Goal: Check status

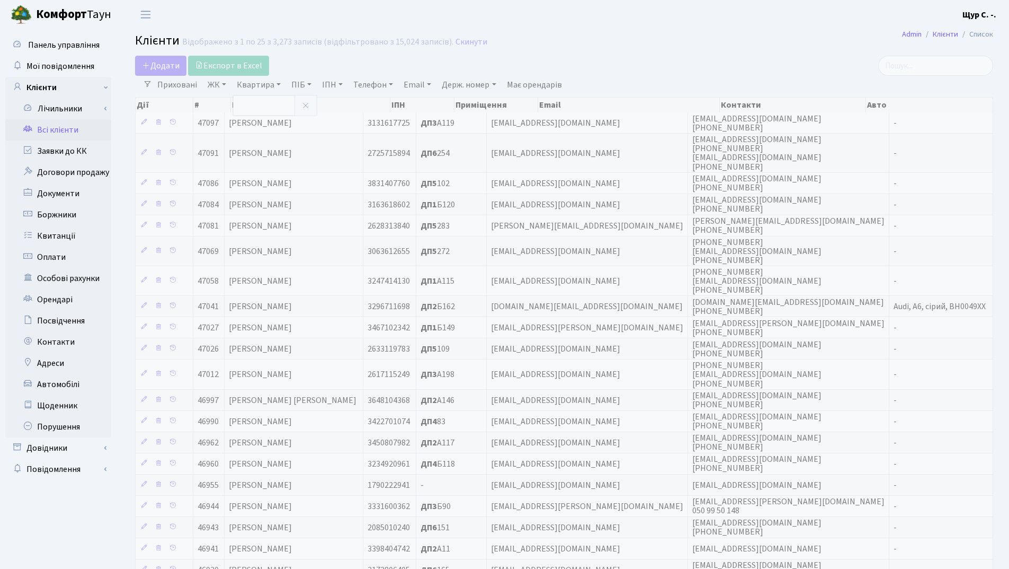
select select "25"
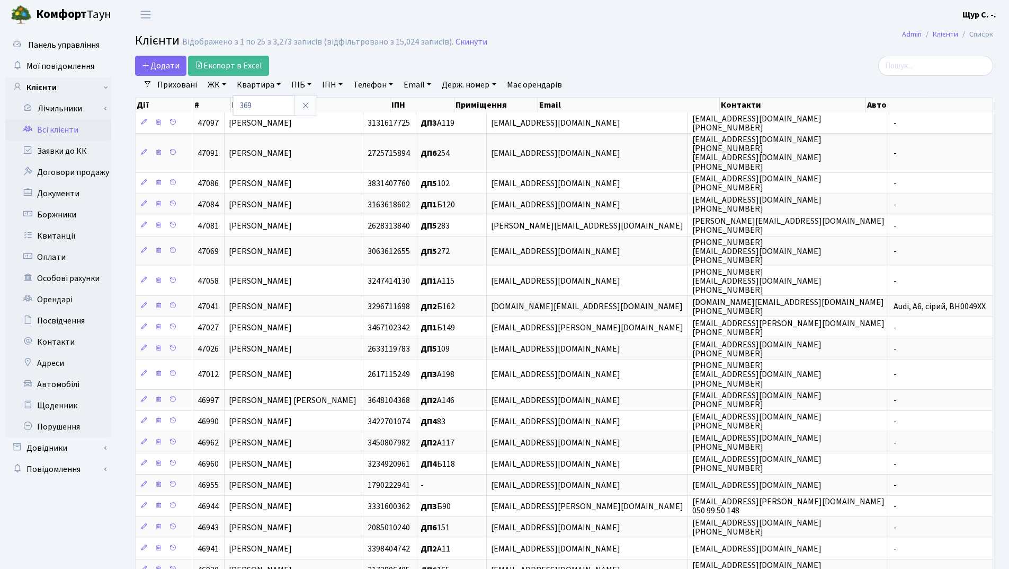
type input "369"
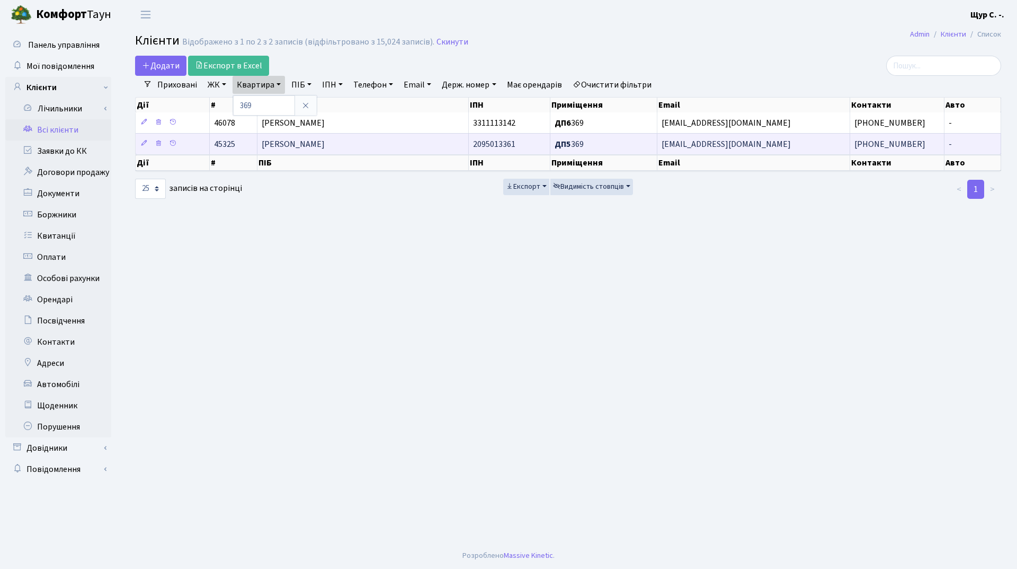
click at [325, 146] on span "[PERSON_NAME]" at bounding box center [293, 144] width 63 height 12
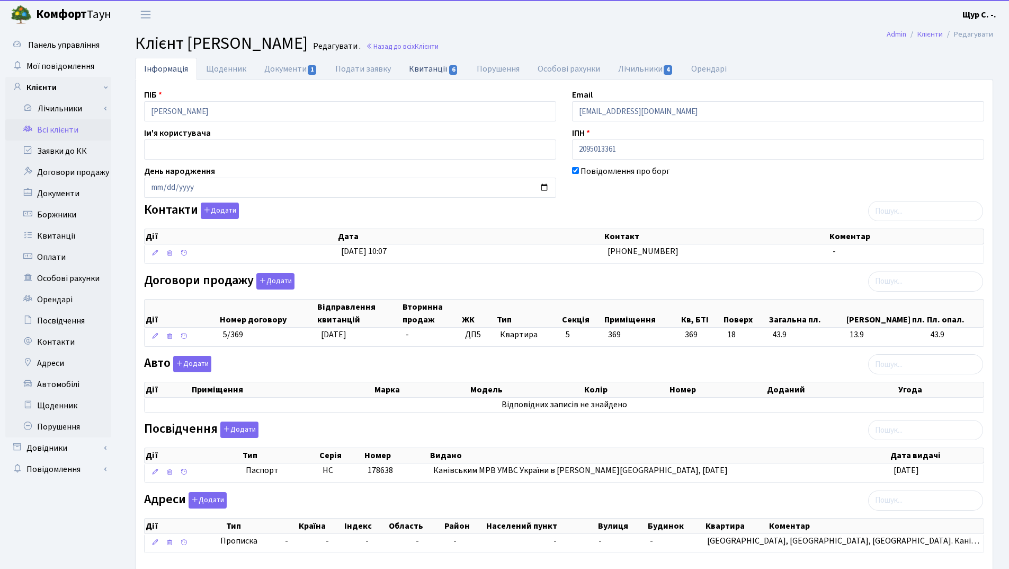
click at [429, 69] on link "Квитанції 6" at bounding box center [433, 69] width 67 height 22
select select "25"
